Goal: Communication & Community: Answer question/provide support

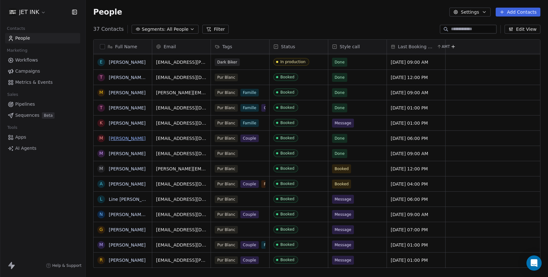
click at [116, 139] on link "[PERSON_NAME]" at bounding box center [127, 138] width 37 height 5
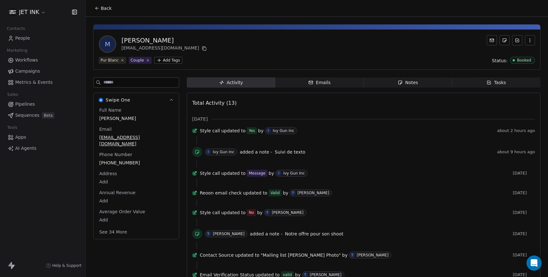
click at [231, 134] on span "updated to" at bounding box center [234, 131] width 24 height 6
click at [209, 132] on span "Style call" at bounding box center [210, 131] width 20 height 6
click at [195, 133] on icon at bounding box center [194, 131] width 3 height 3
click at [211, 132] on span "Style call" at bounding box center [210, 131] width 20 height 6
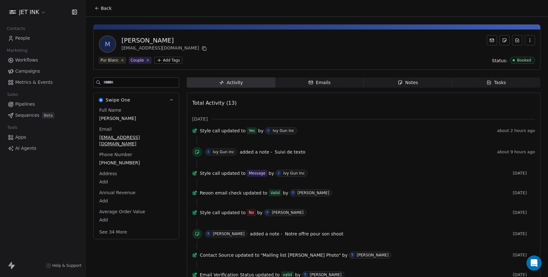
click at [223, 134] on div "Style call updated to Yes by I Ivy Gun Inc" at bounding box center [347, 130] width 295 height 7
click at [197, 133] on icon at bounding box center [194, 130] width 5 height 5
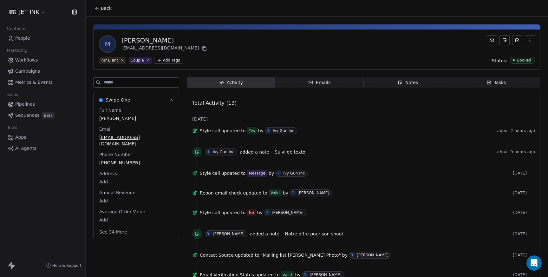
click at [196, 155] on icon at bounding box center [197, 151] width 5 height 5
click at [285, 134] on span "I Ivy Gun Inc" at bounding box center [281, 130] width 32 height 7
click at [255, 134] on div "Yes" at bounding box center [252, 131] width 6 height 6
click at [217, 154] on div "Ivy Gun Inc" at bounding box center [224, 152] width 22 height 4
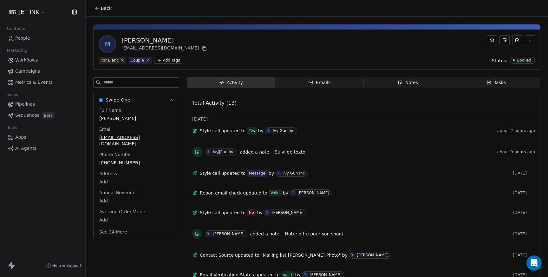
click at [217, 154] on div "Ivy Gun Inc" at bounding box center [224, 152] width 22 height 4
click at [289, 154] on span "Suivi de texto" at bounding box center [290, 151] width 30 height 5
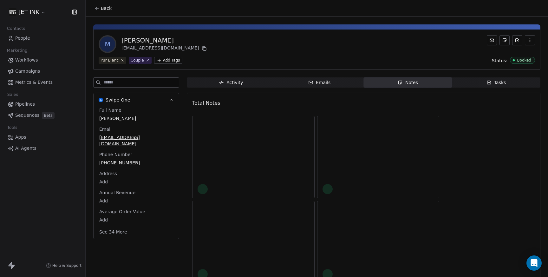
click at [289, 154] on div at bounding box center [254, 157] width 112 height 74
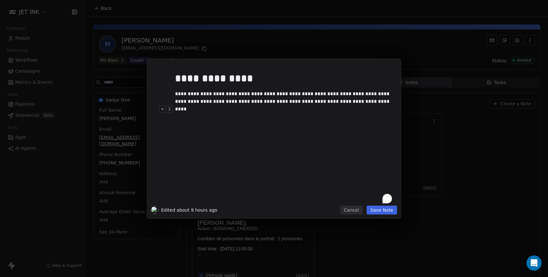
click at [482, 140] on div "**********" at bounding box center [274, 138] width 548 height 277
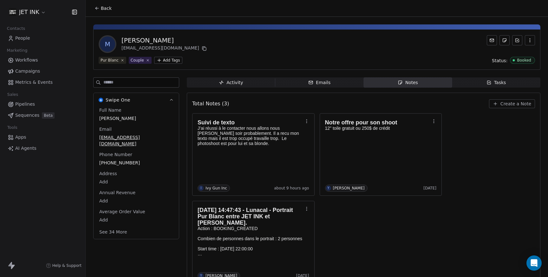
click at [510, 107] on button "Create a Note" at bounding box center [512, 103] width 46 height 9
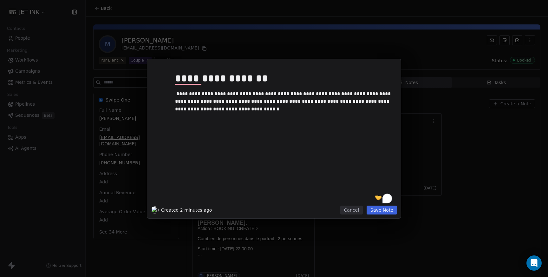
click at [382, 211] on button "Save Note" at bounding box center [382, 210] width 30 height 9
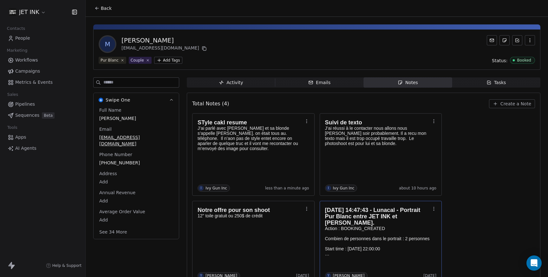
scroll to position [14, 0]
